Goal: Information Seeking & Learning: Find specific fact

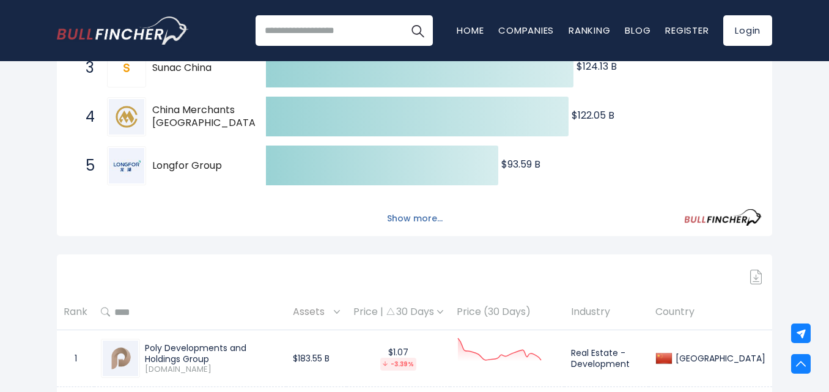
click at [404, 218] on button "Show more..." at bounding box center [415, 219] width 70 height 20
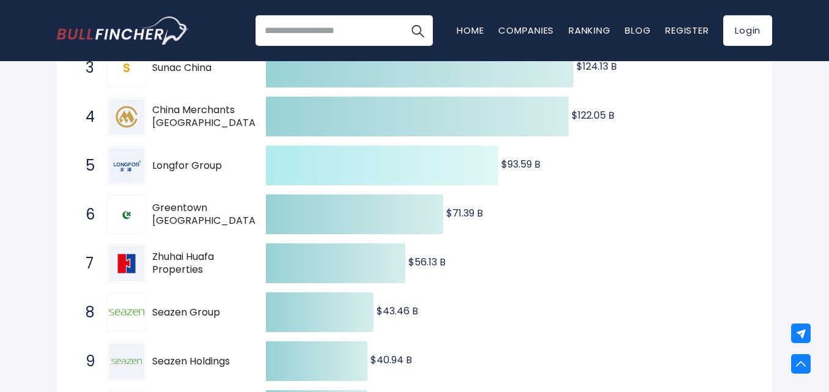
scroll to position [550, 0]
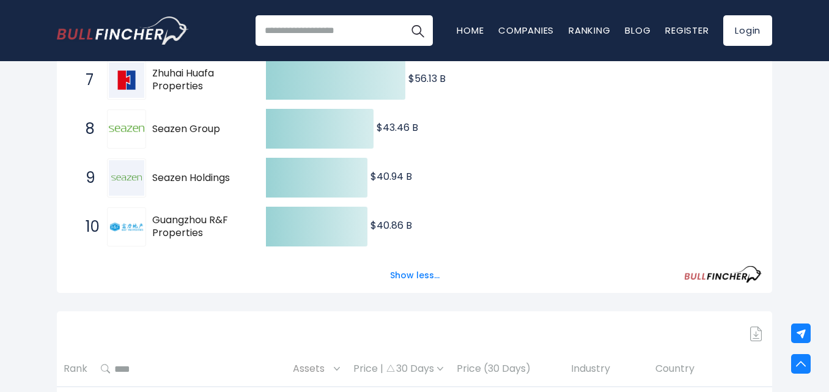
drag, startPoint x: 154, startPoint y: 218, endPoint x: 217, endPoint y: 234, distance: 65.0
click at [217, 234] on span "Guangzhou R&F Properties" at bounding box center [198, 227] width 92 height 26
drag, startPoint x: 149, startPoint y: 214, endPoint x: 229, endPoint y: 237, distance: 83.3
click at [229, 237] on div "10 Guangzhou R&F Properties [DOMAIN_NAME]" at bounding box center [162, 226] width 165 height 39
drag, startPoint x: 215, startPoint y: 234, endPoint x: 155, endPoint y: 218, distance: 61.9
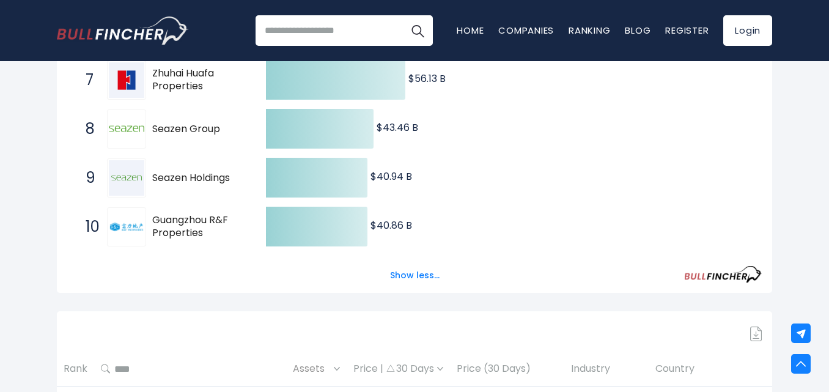
click at [155, 218] on span "Guangzhou R&F Properties" at bounding box center [198, 227] width 92 height 26
drag, startPoint x: 61, startPoint y: 216, endPoint x: 239, endPoint y: 242, distance: 179.8
click at [239, 242] on div "Created with Highcharts 12.1.2 $183.55 B ​ $183.55 B $167.9 B ​ $167.9 B $124.1…" at bounding box center [415, 22] width 716 height 541
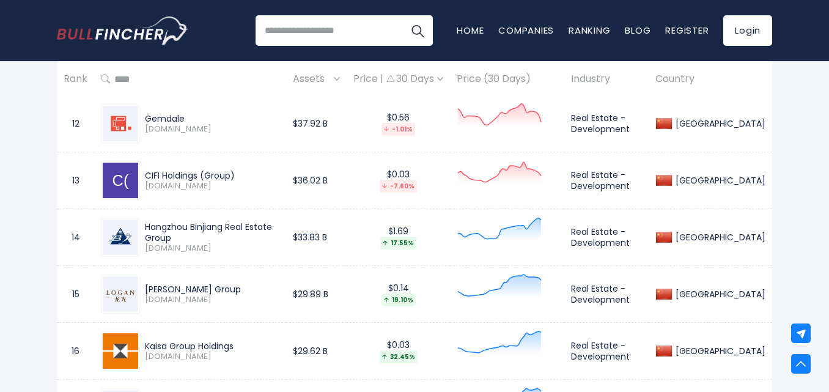
scroll to position [1651, 0]
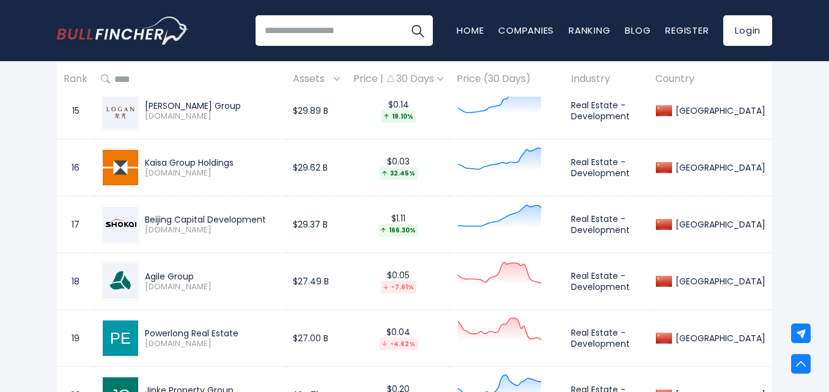
drag, startPoint x: 143, startPoint y: 163, endPoint x: 238, endPoint y: 163, distance: 95.4
click at [238, 163] on div "Kaisa Group Holdings [DOMAIN_NAME]" at bounding box center [209, 167] width 139 height 21
copy div "Kaisa Group Holdings"
drag, startPoint x: 147, startPoint y: 217, endPoint x: 268, endPoint y: 215, distance: 121.1
click at [268, 215] on div "Beijing Capital Development" at bounding box center [212, 219] width 135 height 11
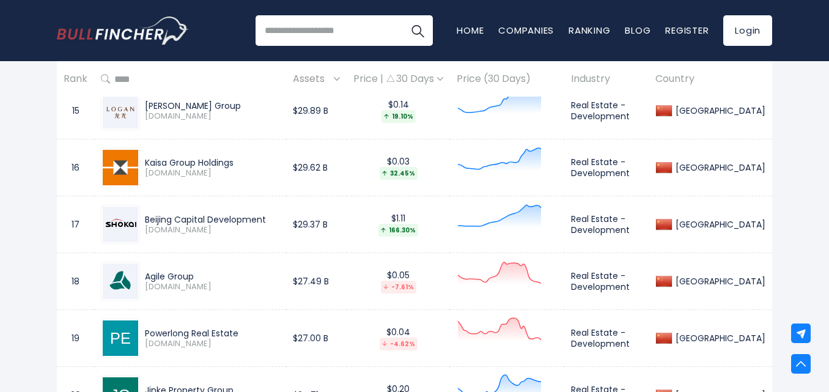
copy div "Beijing Capital Development"
drag, startPoint x: 146, startPoint y: 272, endPoint x: 194, endPoint y: 276, distance: 47.9
click at [194, 276] on div "Agile Group" at bounding box center [212, 276] width 135 height 11
copy div "Agile Group"
